Goal: Task Accomplishment & Management: Manage account settings

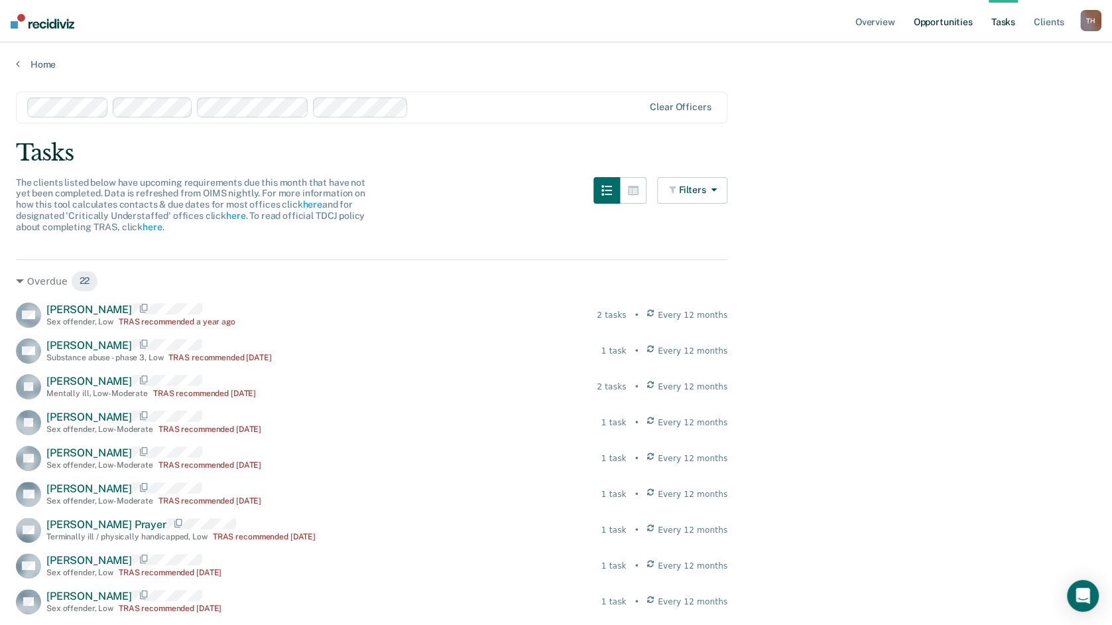
click at [928, 27] on link "Opportunities" at bounding box center [943, 21] width 64 height 42
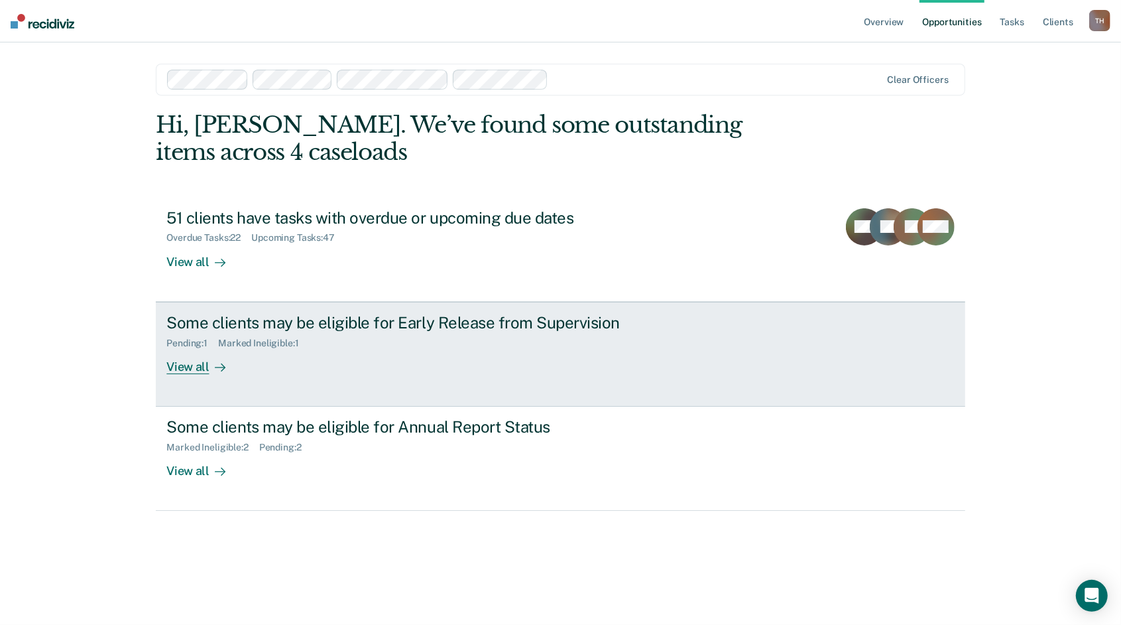
click at [390, 320] on div "Some clients may be eligible for Early Release from Supervision" at bounding box center [399, 322] width 466 height 19
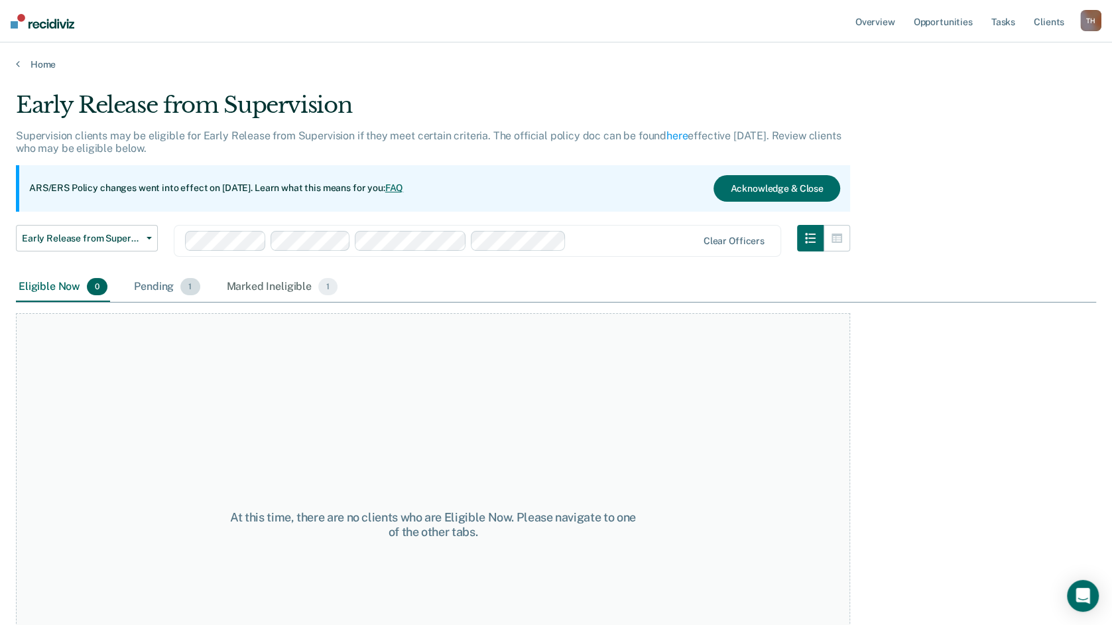
click at [152, 290] on div "Pending 1" at bounding box center [166, 287] width 71 height 29
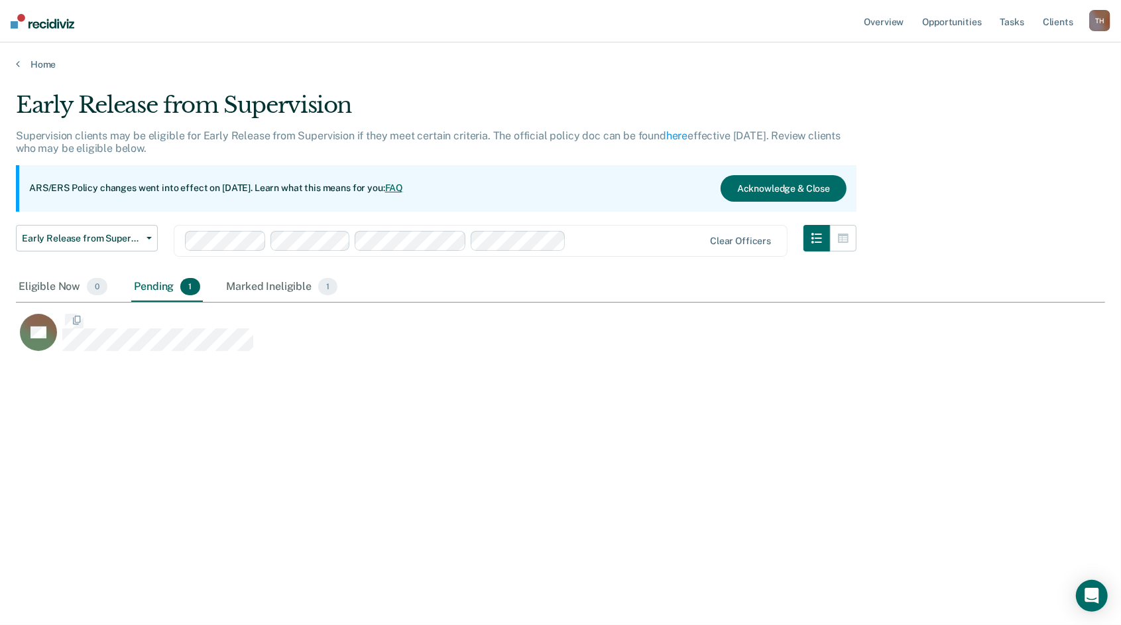
scroll to position [424, 1080]
click at [278, 283] on div "Marked Ineligible 1" at bounding box center [282, 287] width 117 height 29
